Goal: Task Accomplishment & Management: Use online tool/utility

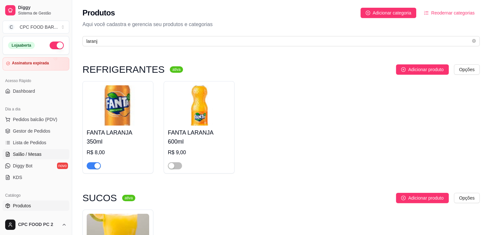
click at [30, 155] on span "Salão / Mesas" at bounding box center [27, 154] width 29 height 6
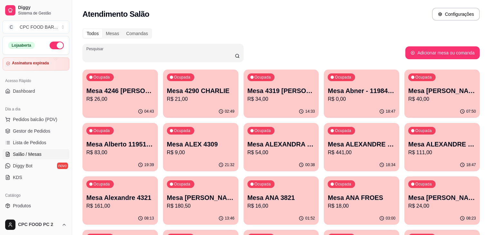
click at [108, 54] on input "Pesquisar" at bounding box center [160, 55] width 148 height 6
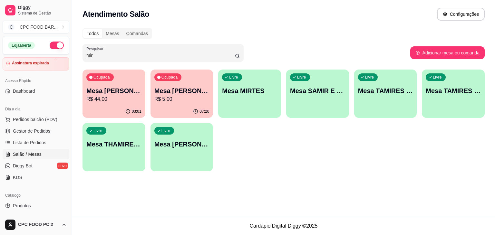
type input "mir"
click at [251, 101] on div "Livre Mesa MIRTES" at bounding box center [249, 89] width 61 height 39
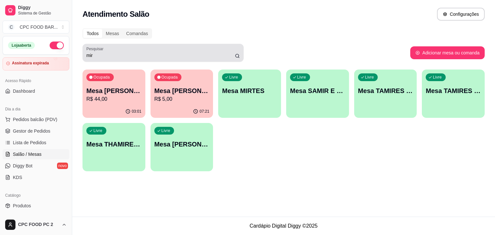
click at [111, 62] on div "Pesquisar mir" at bounding box center [162, 53] width 161 height 18
click at [114, 52] on div "mir" at bounding box center [162, 52] width 153 height 13
click at [118, 50] on div "mir" at bounding box center [162, 52] width 153 height 13
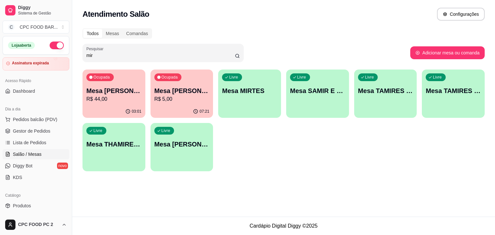
click at [118, 50] on div "mir" at bounding box center [162, 52] width 153 height 13
drag, startPoint x: 118, startPoint y: 50, endPoint x: 52, endPoint y: 57, distance: 66.4
click at [52, 57] on div "Diggy Sistema de Gestão C CPC FOOD BAR ... Loja aberta Assinatura expirada Aces…" at bounding box center [247, 117] width 495 height 235
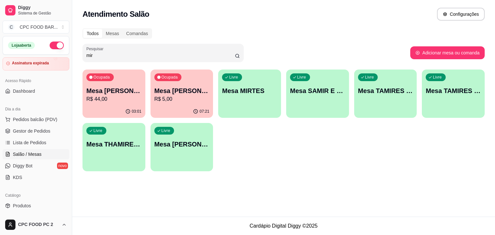
click at [91, 56] on input "mir" at bounding box center [160, 55] width 148 height 6
drag, startPoint x: 91, startPoint y: 56, endPoint x: 82, endPoint y: 57, distance: 9.7
click at [86, 57] on div "Pesquisar mir" at bounding box center [162, 53] width 161 height 18
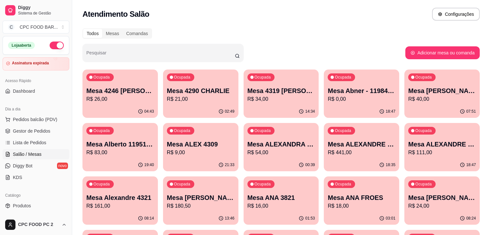
drag, startPoint x: 138, startPoint y: 120, endPoint x: 160, endPoint y: 121, distance: 22.2
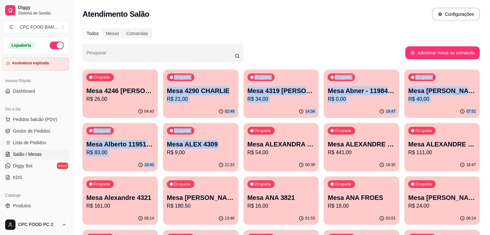
drag, startPoint x: 145, startPoint y: 109, endPoint x: 145, endPoint y: 135, distance: 26.1
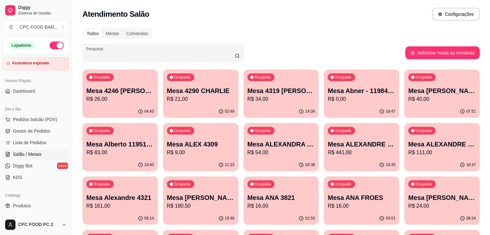
click at [133, 56] on input "Pesquisar" at bounding box center [160, 55] width 148 height 6
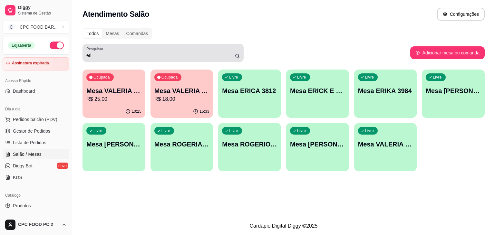
click at [93, 60] on div "Pesquisar eri" at bounding box center [162, 53] width 161 height 18
click at [94, 51] on label "Pesquisar" at bounding box center [95, 48] width 19 height 5
click at [94, 52] on input "eri" at bounding box center [160, 55] width 148 height 6
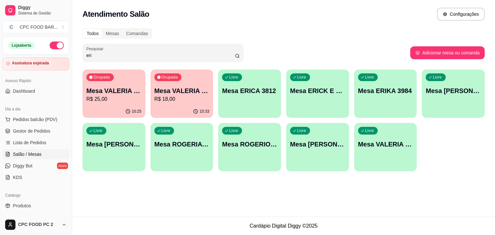
click at [94, 59] on div "eri" at bounding box center [162, 52] width 153 height 13
click at [92, 55] on input "eri" at bounding box center [160, 55] width 148 height 6
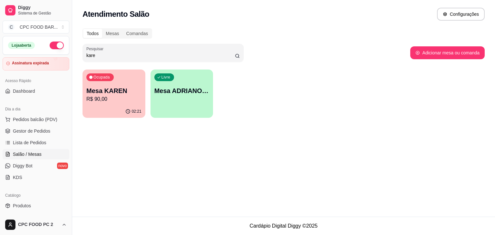
type input "kare"
click at [108, 100] on p "R$ 90,00" at bounding box center [113, 99] width 55 height 8
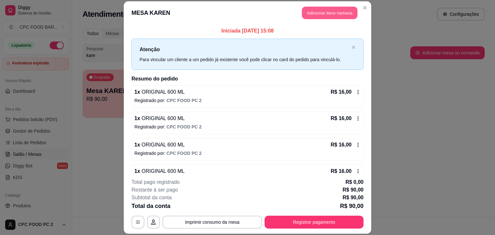
click at [338, 15] on button "Adicionar itens na mesa" at bounding box center [329, 12] width 55 height 13
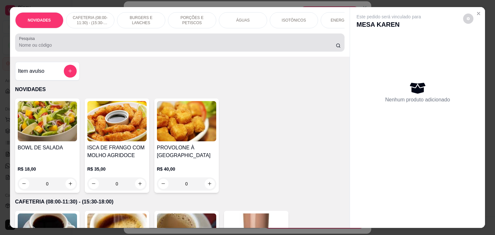
click at [259, 48] on input "Pesquisa" at bounding box center [177, 45] width 317 height 6
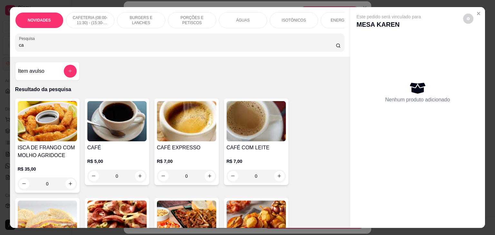
type input "c"
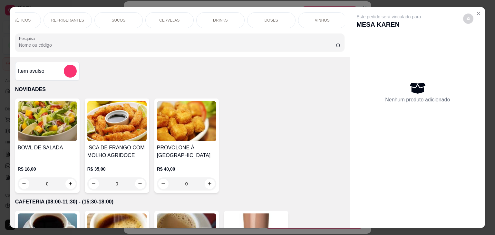
scroll to position [0, 335]
click at [264, 21] on div "DOSES" at bounding box center [264, 20] width 48 height 16
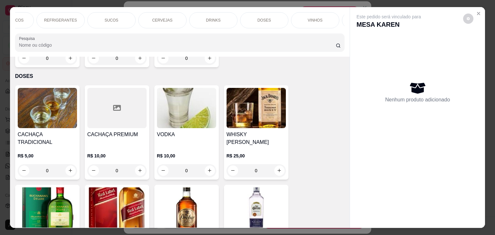
scroll to position [16, 0]
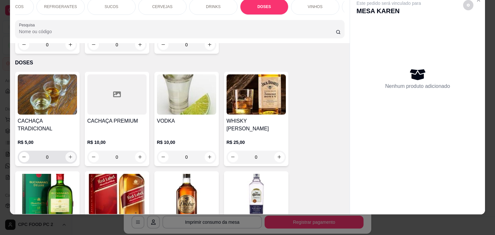
click at [68, 155] on icon "increase-product-quantity" at bounding box center [70, 157] width 5 height 5
type input "1"
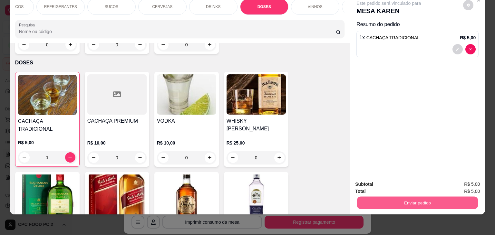
click at [377, 197] on button "Enviar pedido" at bounding box center [417, 203] width 121 height 13
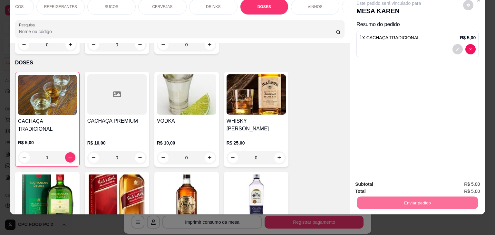
click at [377, 186] on button "Não registrar e enviar pedido" at bounding box center [395, 182] width 67 height 12
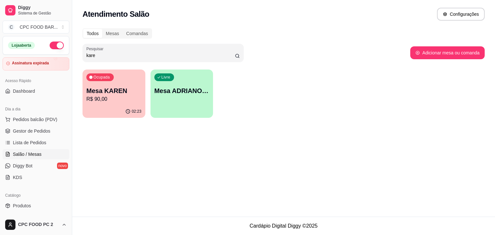
click at [124, 54] on input "kare" at bounding box center [160, 55] width 148 height 6
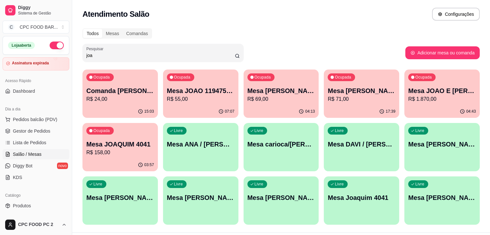
type input "joa"
click at [262, 105] on button "Ocupada Mesa [PERSON_NAME] R$ 69,00 04:13" at bounding box center [280, 94] width 75 height 48
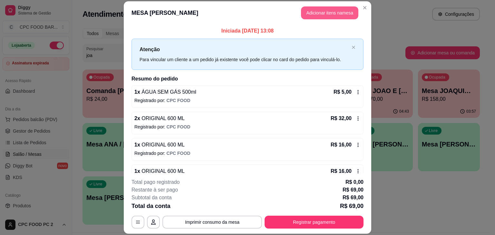
click at [332, 8] on button "Adicionar itens na mesa" at bounding box center [329, 12] width 57 height 13
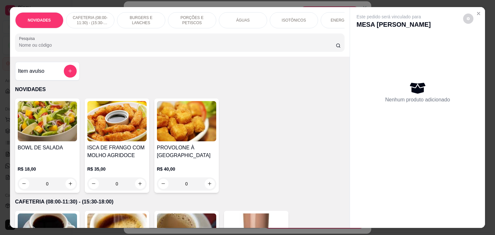
click at [156, 48] on input "Pesquisa" at bounding box center [177, 45] width 317 height 6
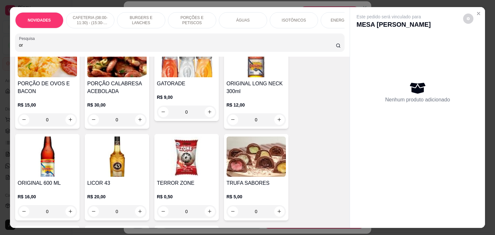
scroll to position [64, 0]
type input "or"
click at [68, 213] on icon "increase-product-quantity" at bounding box center [70, 211] width 5 height 5
type input "1"
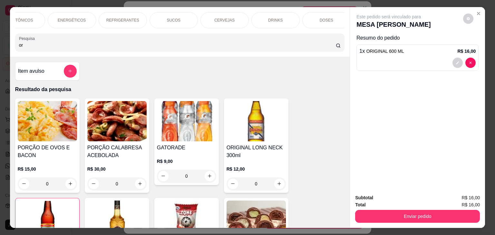
scroll to position [0, 296]
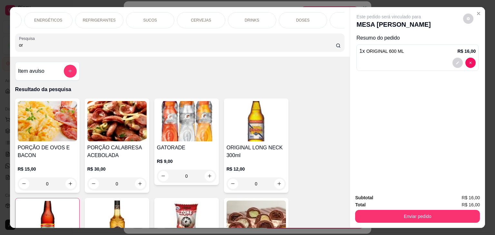
click at [309, 21] on div "DOSES" at bounding box center [303, 20] width 48 height 16
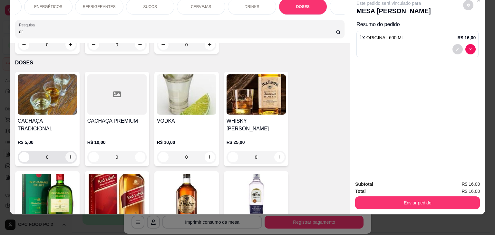
click at [69, 155] on icon "increase-product-quantity" at bounding box center [70, 157] width 5 height 5
type input "1"
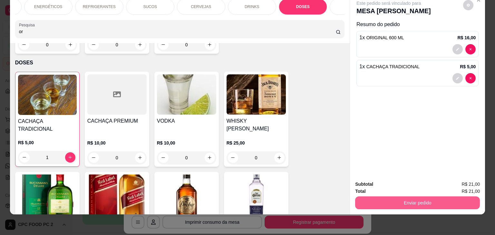
click at [411, 196] on button "Enviar pedido" at bounding box center [417, 202] width 125 height 13
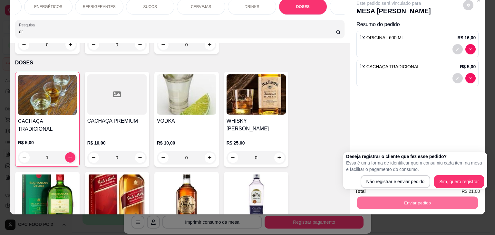
click at [410, 195] on div "Enviar pedido" at bounding box center [417, 202] width 125 height 14
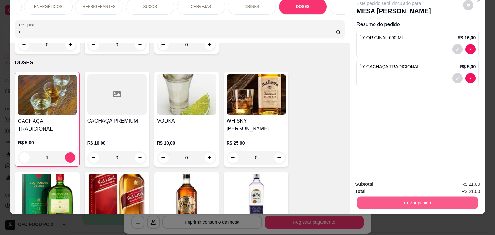
click at [410, 201] on button "Enviar pedido" at bounding box center [417, 203] width 121 height 13
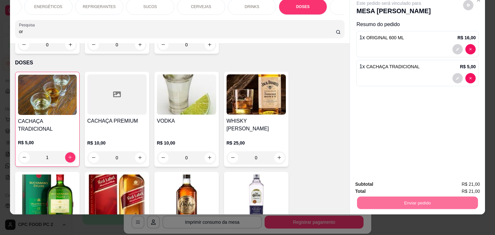
click at [411, 176] on button "Não registrar e enviar pedido" at bounding box center [395, 182] width 65 height 12
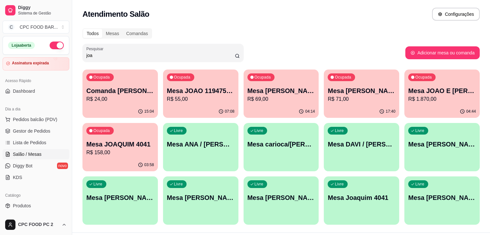
click at [144, 56] on input "joa" at bounding box center [160, 55] width 148 height 6
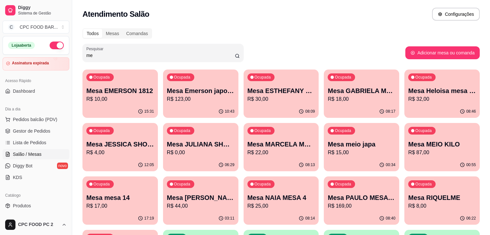
type input "m"
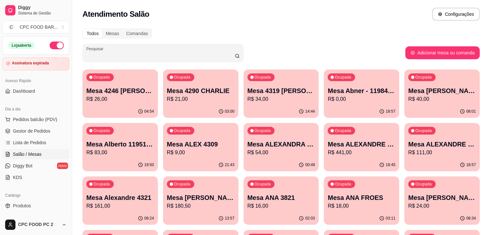
click at [95, 58] on input "Pesquisar" at bounding box center [160, 55] width 148 height 6
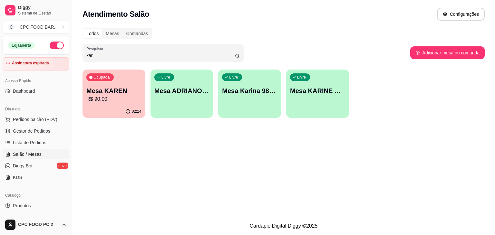
type input "kar"
click at [105, 98] on p "R$ 90,00" at bounding box center [113, 99] width 55 height 8
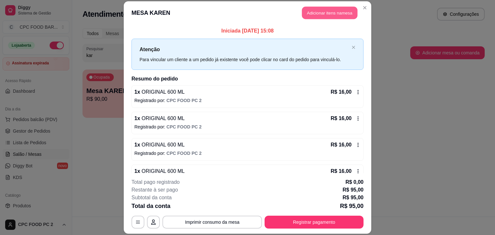
click at [332, 9] on button "Adicionar itens na mesa" at bounding box center [329, 12] width 55 height 13
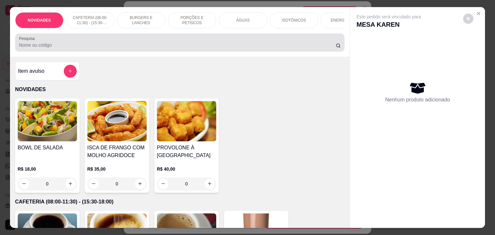
click at [258, 40] on div at bounding box center [180, 42] width 322 height 13
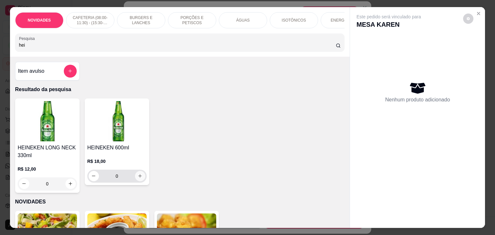
type input "hei"
click at [138, 178] on icon "increase-product-quantity" at bounding box center [140, 176] width 5 height 5
type input "1"
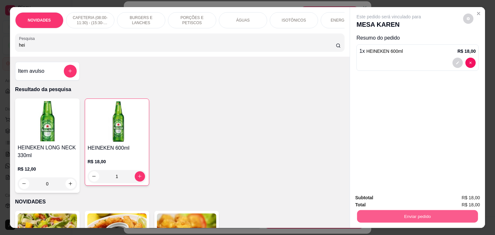
click at [408, 217] on button "Enviar pedido" at bounding box center [417, 216] width 121 height 13
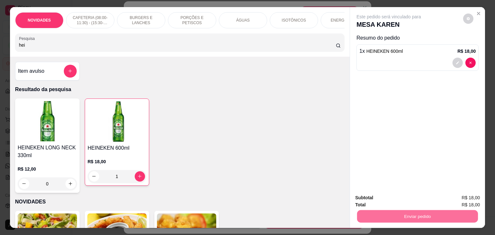
click at [405, 198] on button "Não registrar e enviar pedido" at bounding box center [395, 198] width 65 height 12
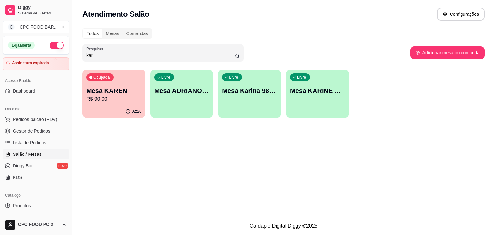
drag, startPoint x: 112, startPoint y: 54, endPoint x: 68, endPoint y: 51, distance: 44.6
click at [68, 51] on div "Diggy Sistema de Gestão C CPC FOOD BAR ... Loja aberta Assinatura expirada Aces…" at bounding box center [247, 117] width 495 height 235
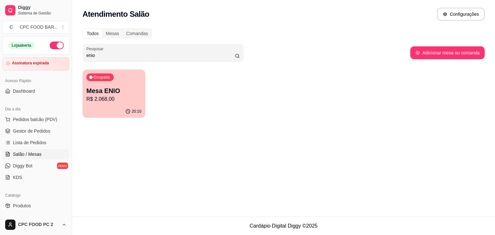
type input "enio"
click at [122, 106] on div "20:10" at bounding box center [113, 111] width 61 height 12
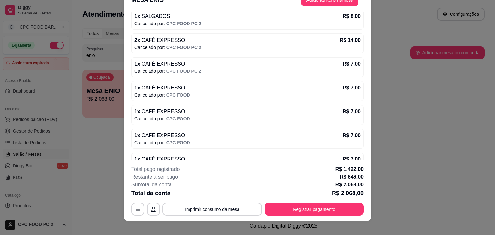
scroll to position [19, 0]
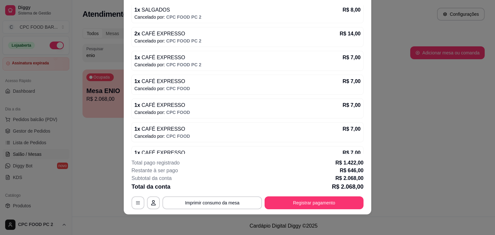
click at [223, 149] on div "1 x CAFÉ EXPRESSO R$ 7,00" at bounding box center [247, 153] width 226 height 8
click at [236, 157] on p "Cancelado por: CPC FOOD" at bounding box center [247, 160] width 226 height 6
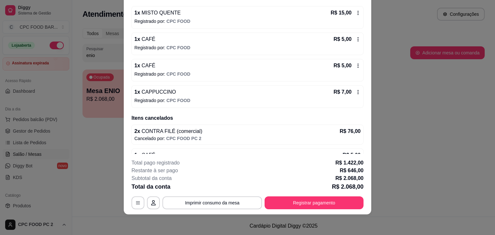
scroll to position [2702, 0]
click at [355, 90] on icon at bounding box center [357, 92] width 5 height 5
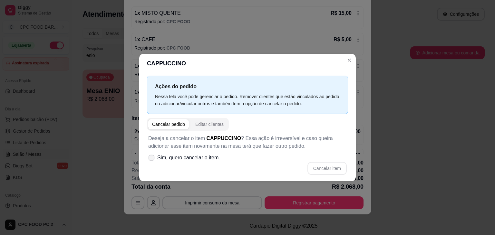
click at [186, 161] on span "Sim, quero cancelar o item." at bounding box center [188, 158] width 63 height 8
click at [152, 161] on input "Sim, quero cancelar o item." at bounding box center [150, 161] width 4 height 4
checkbox input "true"
click at [330, 166] on button "Cancelar item" at bounding box center [326, 168] width 39 height 13
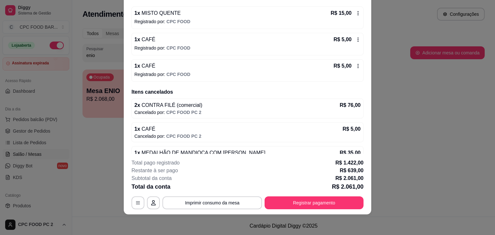
click at [355, 63] on icon at bounding box center [357, 65] width 5 height 5
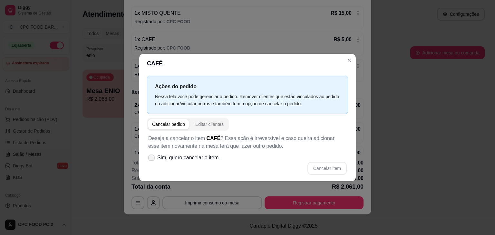
click at [197, 162] on label "Sim, quero cancelar o item." at bounding box center [184, 157] width 77 height 13
click at [152, 162] on input "Sim, quero cancelar o item." at bounding box center [150, 161] width 4 height 4
checkbox input "true"
click at [324, 166] on button "Cancelar item" at bounding box center [326, 168] width 39 height 13
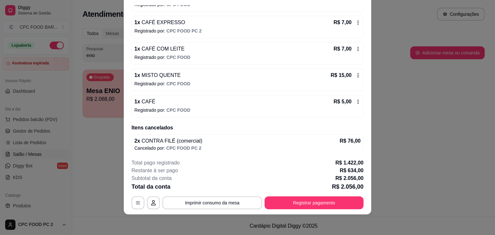
scroll to position [2637, 0]
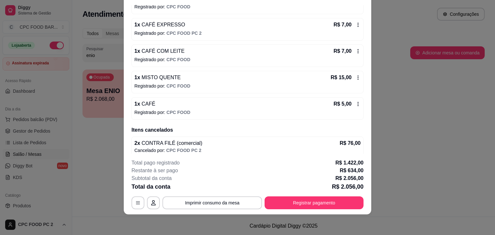
click at [355, 101] on icon at bounding box center [357, 103] width 5 height 5
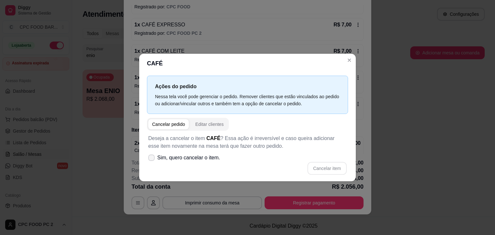
click at [176, 155] on span "Sim, quero cancelar o item." at bounding box center [188, 158] width 63 height 8
click at [152, 159] on input "Sim, quero cancelar o item." at bounding box center [150, 161] width 4 height 4
checkbox input "true"
click at [323, 165] on button "Cancelar item" at bounding box center [327, 168] width 38 height 13
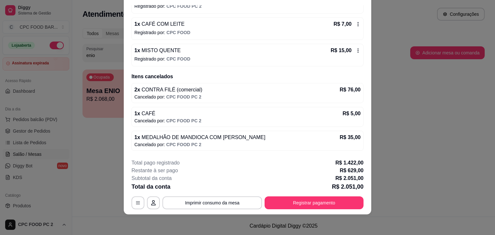
scroll to position [2670, 0]
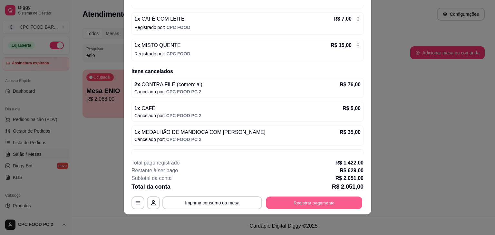
click at [281, 203] on button "Registrar pagamento" at bounding box center [314, 203] width 96 height 13
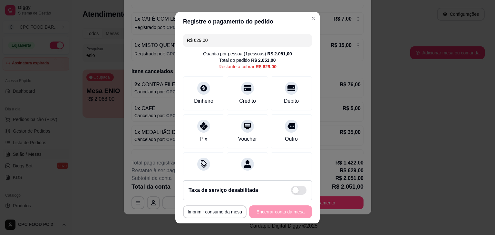
drag, startPoint x: 227, startPoint y: 40, endPoint x: 182, endPoint y: 40, distance: 45.1
click at [183, 40] on div "R$ 629,00" at bounding box center [247, 40] width 129 height 13
click at [207, 122] on div "Pix" at bounding box center [203, 130] width 45 height 38
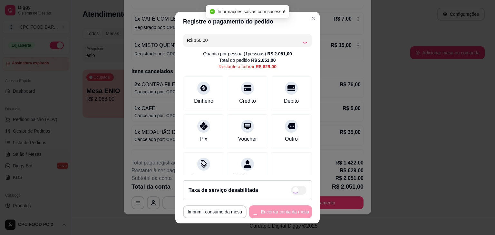
type input "R$ 479,00"
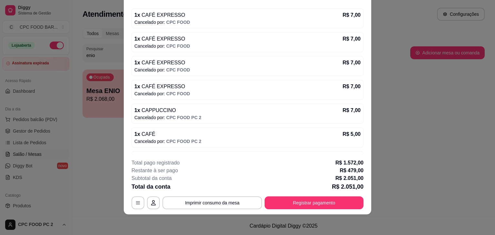
scroll to position [2887, 0]
